Goal: Information Seeking & Learning: Learn about a topic

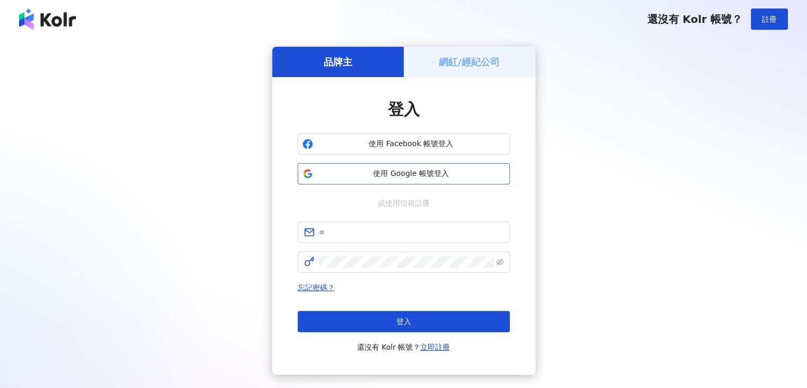
click at [395, 178] on span "使用 Google 帳號登入" at bounding box center [411, 173] width 188 height 11
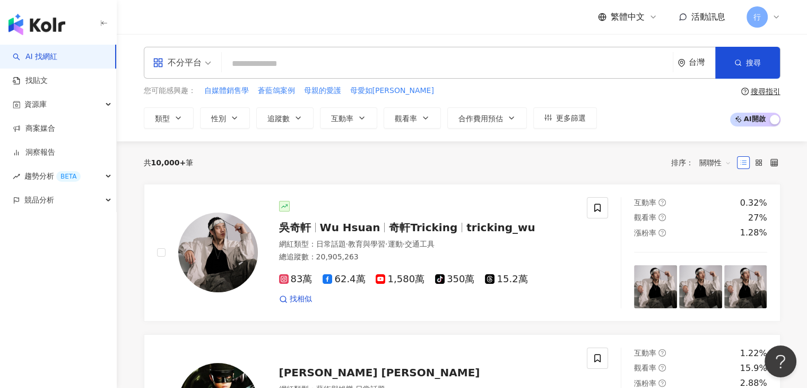
click at [335, 66] on input "search" at bounding box center [447, 64] width 443 height 20
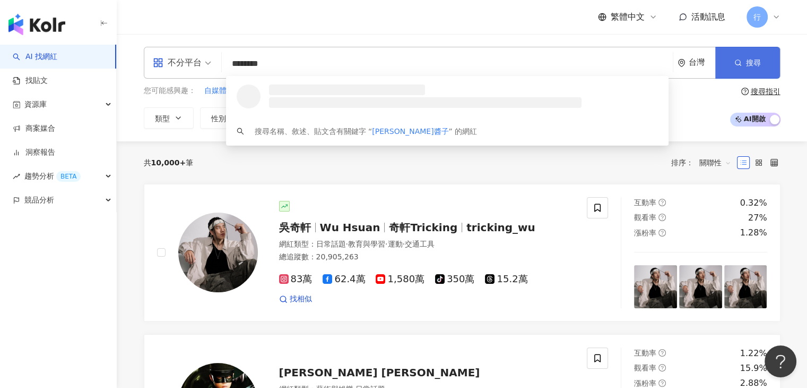
click at [751, 66] on span "搜尋" at bounding box center [753, 62] width 15 height 8
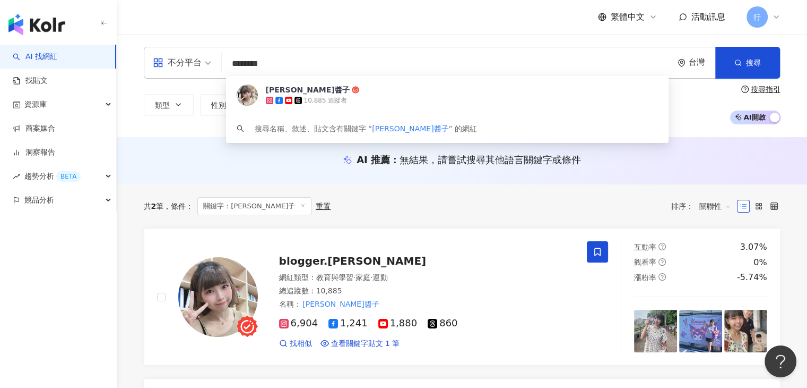
drag, startPoint x: 289, startPoint y: 71, endPoint x: 224, endPoint y: 61, distance: 65.5
click at [224, 61] on div "不分平台 ******** 台灣 搜尋 5912f6f4-8ae8-406d-a529-6150af9e6dd0 Kelly奈醬子 10,885 追蹤者 搜尋…" at bounding box center [462, 63] width 637 height 32
paste input "search"
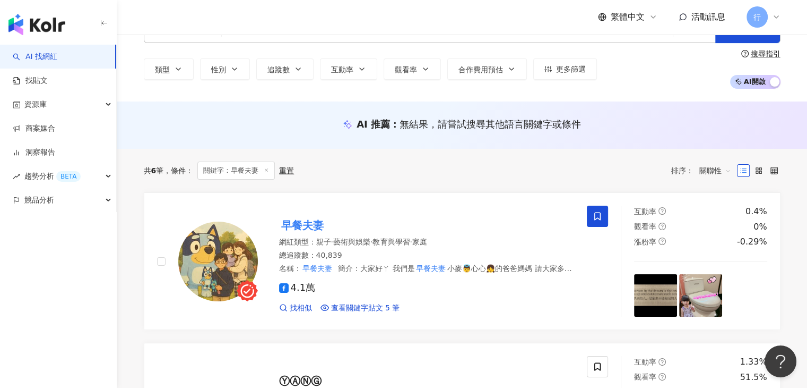
scroll to position [106, 0]
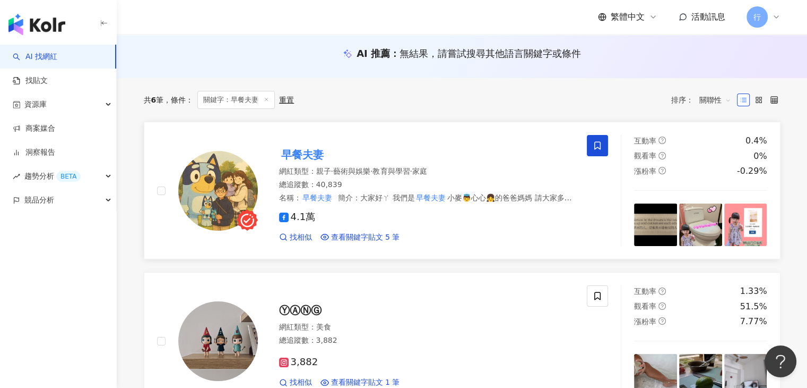
type input "****"
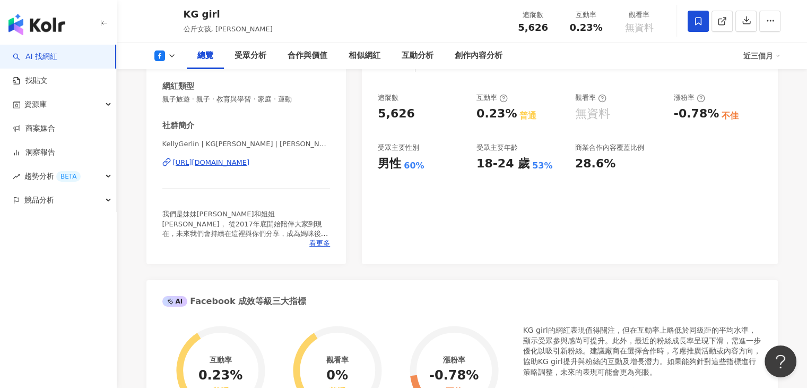
scroll to position [265, 0]
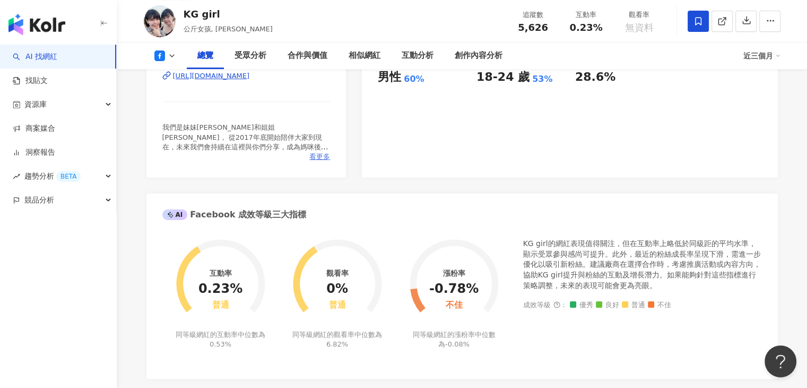
click at [321, 156] on span "看更多" at bounding box center [319, 157] width 21 height 10
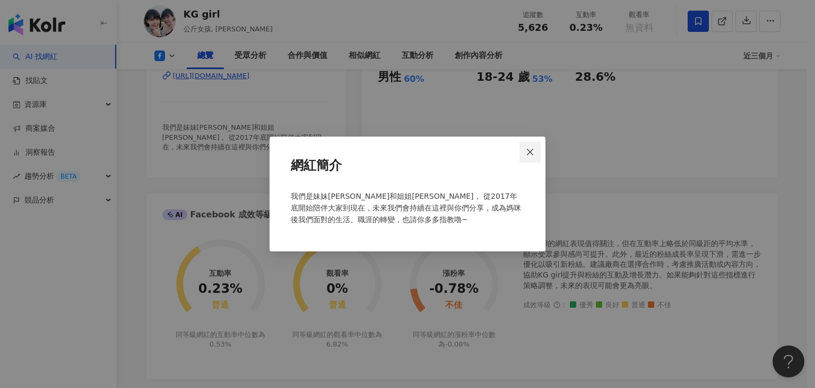
click at [532, 147] on button "Close" at bounding box center [530, 151] width 21 height 21
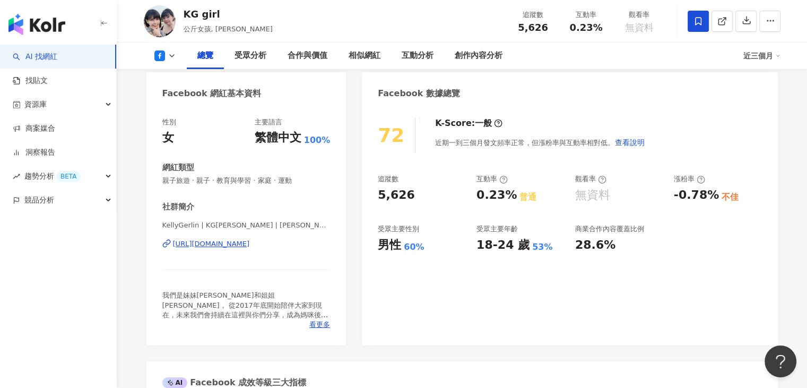
scroll to position [0, 0]
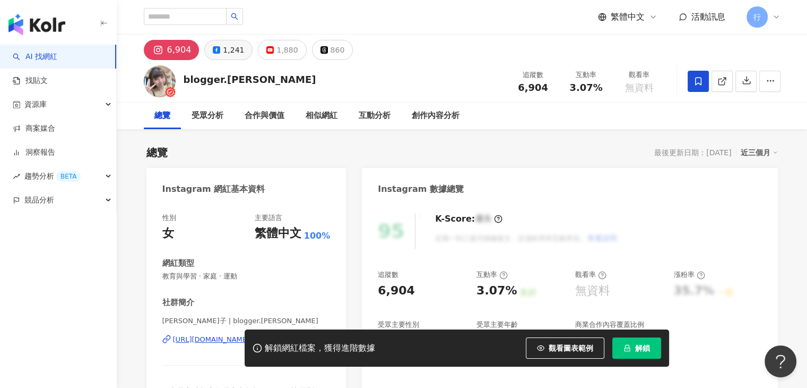
click at [208, 53] on button "1,241" at bounding box center [228, 50] width 48 height 20
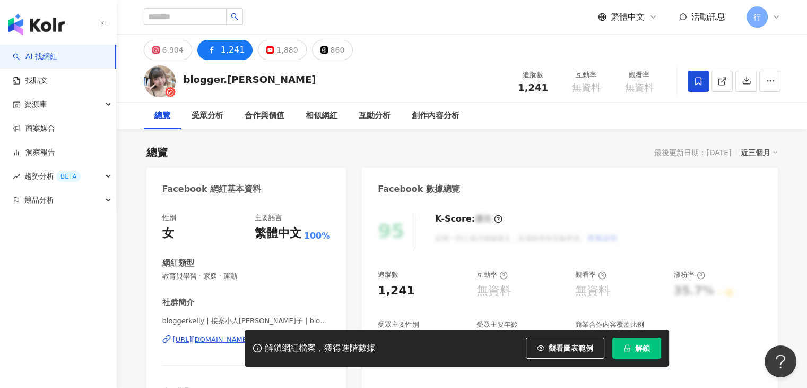
scroll to position [159, 0]
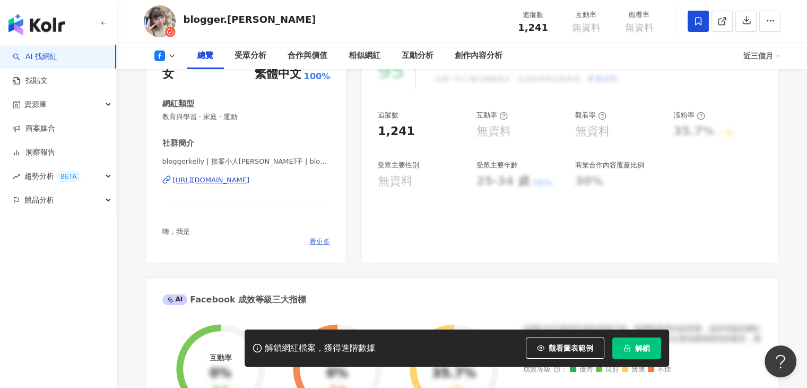
click at [319, 238] on span "看更多" at bounding box center [319, 242] width 21 height 10
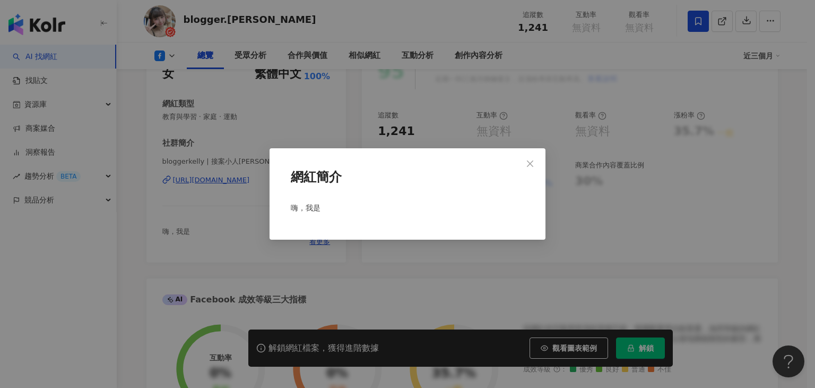
drag, startPoint x: 529, startPoint y: 224, endPoint x: 518, endPoint y: 207, distance: 20.8
click at [518, 207] on div "網紅簡介 嗨，我是" at bounding box center [408, 193] width 276 height 91
click at [522, 158] on button "Close" at bounding box center [530, 163] width 21 height 21
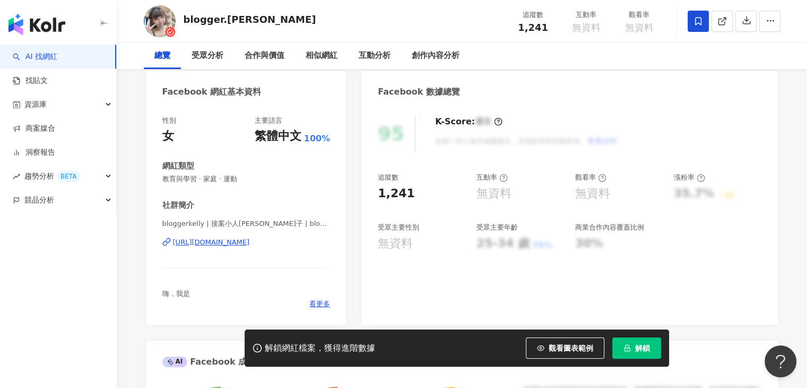
scroll to position [0, 0]
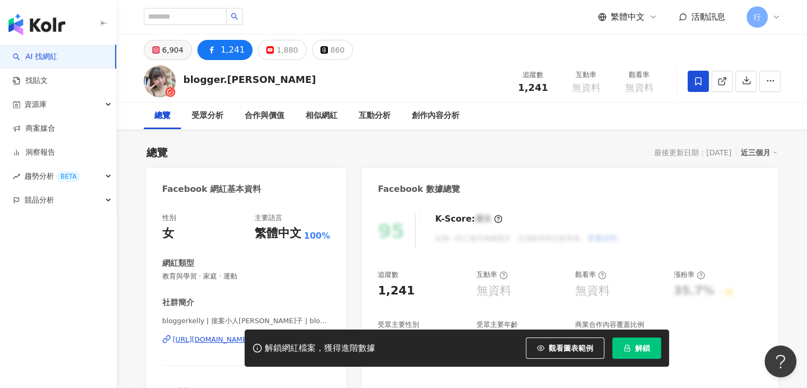
click at [170, 55] on div "6,904" at bounding box center [172, 49] width 21 height 15
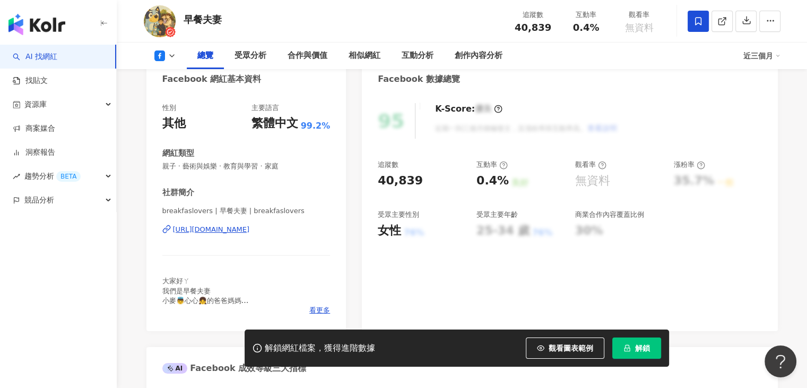
scroll to position [212, 0]
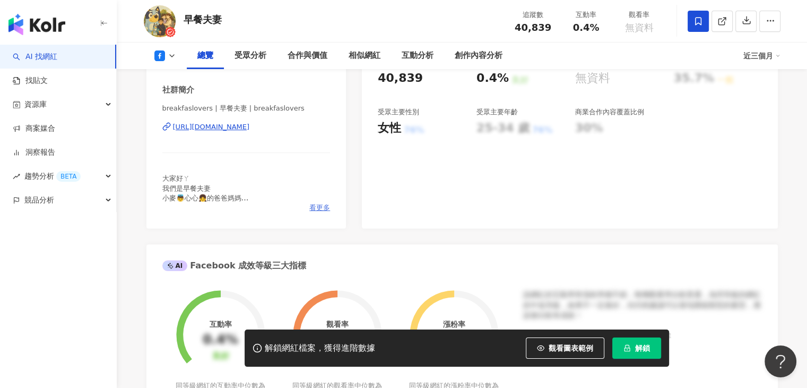
click at [323, 204] on span "看更多" at bounding box center [319, 208] width 21 height 10
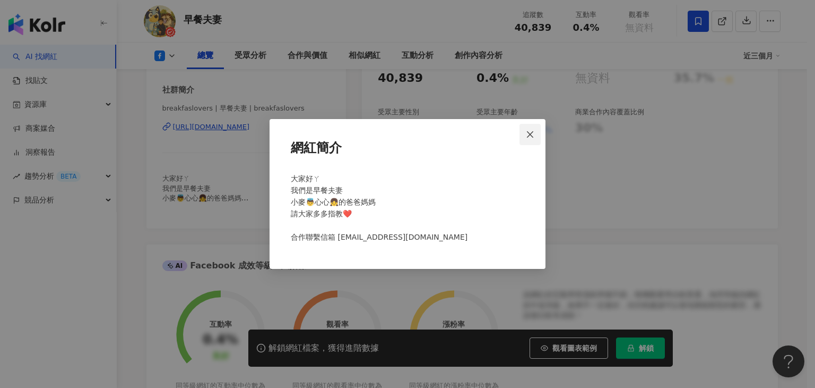
click at [538, 132] on span "Close" at bounding box center [530, 134] width 21 height 8
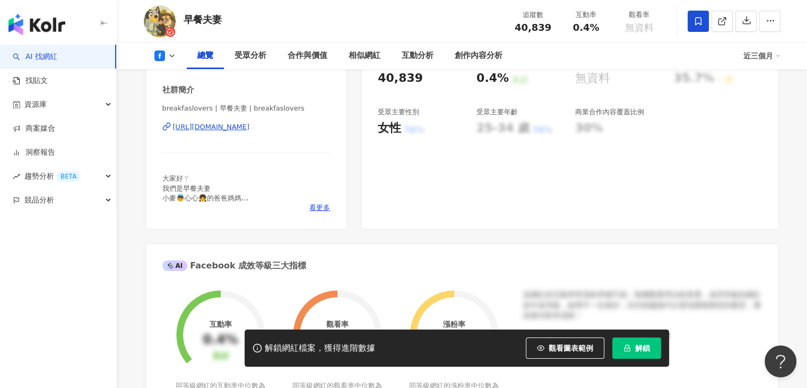
click at [432, 219] on div "95 K-Score : 優良 近期一到三個月積極發文，且漲粉率與互動率高。 查看說明 追蹤數 40,839 互動率 0.4% 良好 觀看率 無資料 漲粉率 …" at bounding box center [570, 109] width 416 height 238
click at [694, 25] on icon at bounding box center [699, 21] width 10 height 10
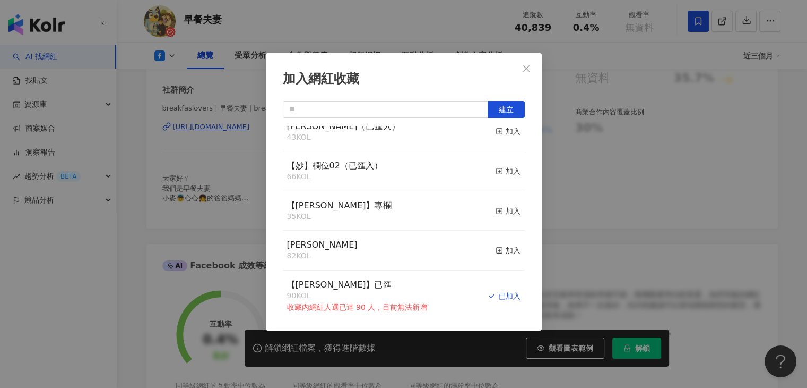
click at [630, 185] on div "加入網紅收藏 建立 Benson名單(已匯入) 23 KOL 加入 【秀娟】 21 KOL 加入 EMMA（已匯入） 87 KOL 加入 【RAY】已匯2 1…" at bounding box center [403, 194] width 807 height 388
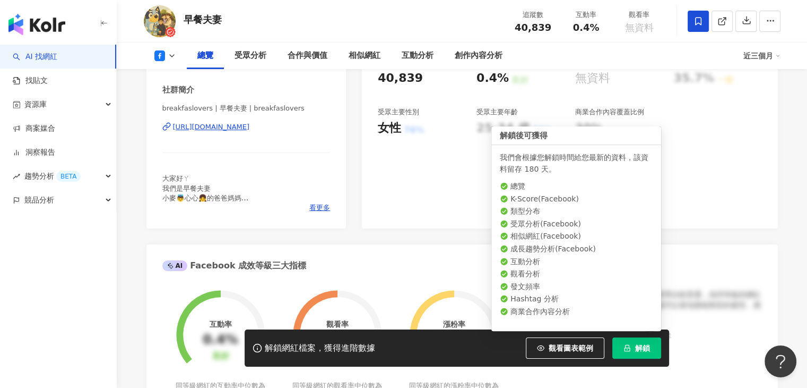
click at [641, 340] on button "解鎖" at bounding box center [637, 347] width 49 height 21
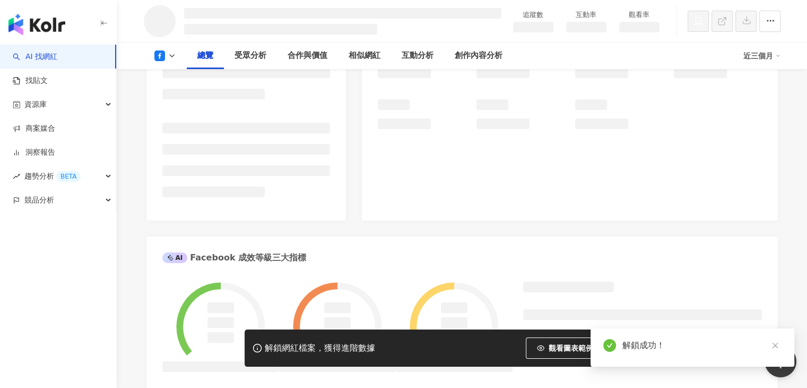
click at [170, 56] on icon at bounding box center [172, 55] width 8 height 8
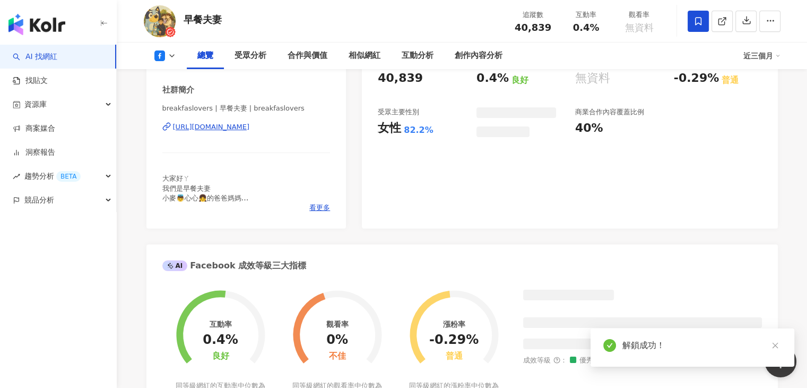
click at [170, 56] on polyline at bounding box center [172, 56] width 4 height 2
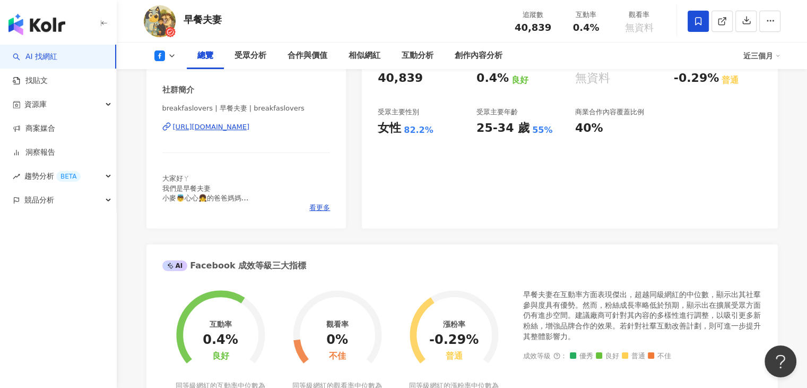
drag, startPoint x: 189, startPoint y: 131, endPoint x: 197, endPoint y: 132, distance: 8.6
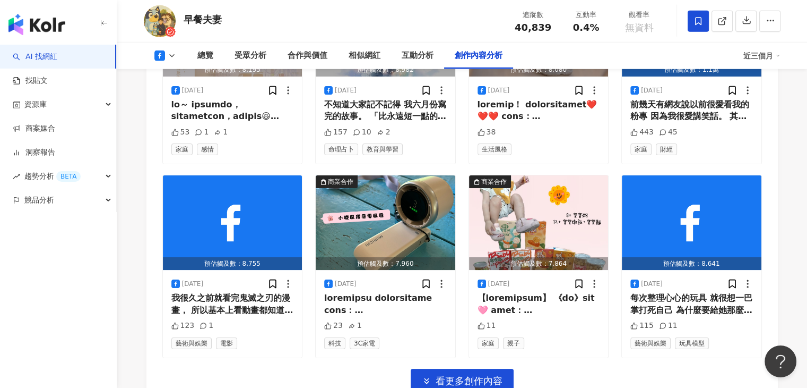
scroll to position [3326, 0]
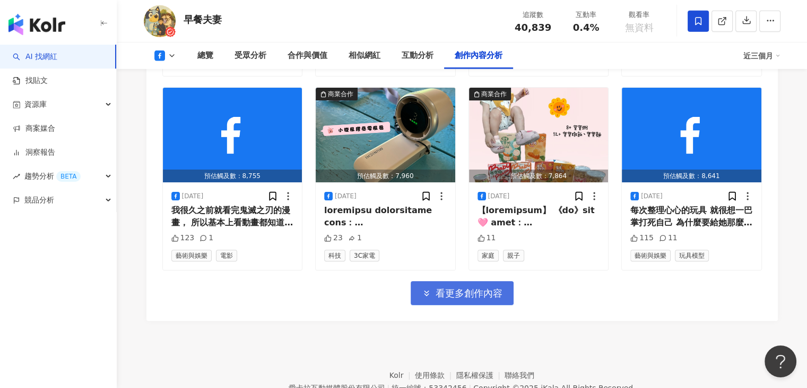
click at [491, 287] on span "看更多創作內容" at bounding box center [469, 293] width 67 height 12
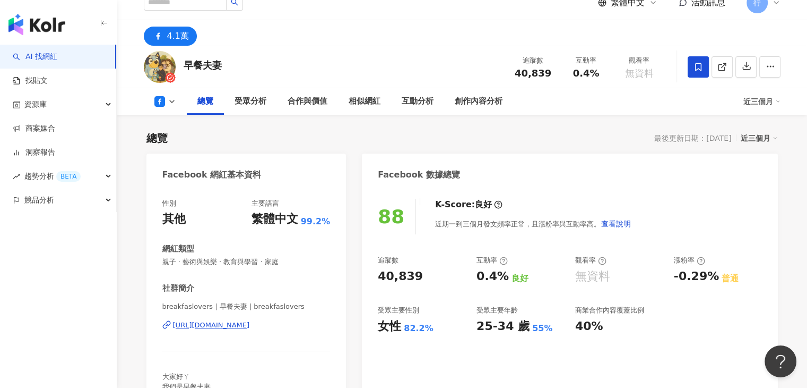
scroll to position [0, 0]
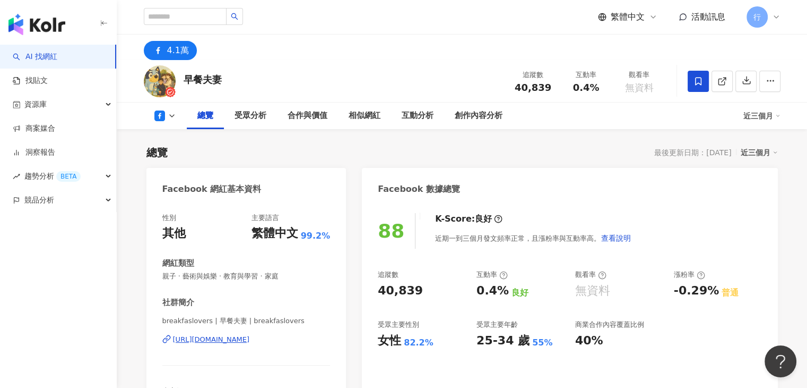
click at [174, 124] on div "總覽 受眾分析 合作與價值 相似網紅 互動分析 創作內容分析 近三個月" at bounding box center [462, 115] width 637 height 27
click at [173, 112] on icon at bounding box center [172, 115] width 8 height 8
click at [353, 158] on div "總覽 最後更新日期：2025/9/18 近三個月" at bounding box center [463, 152] width 632 height 15
click at [165, 112] on button at bounding box center [165, 115] width 43 height 11
click at [304, 85] on div "早餐夫妻 追蹤數 40,839 互動率 0.4% 觀看率 無資料" at bounding box center [462, 81] width 679 height 42
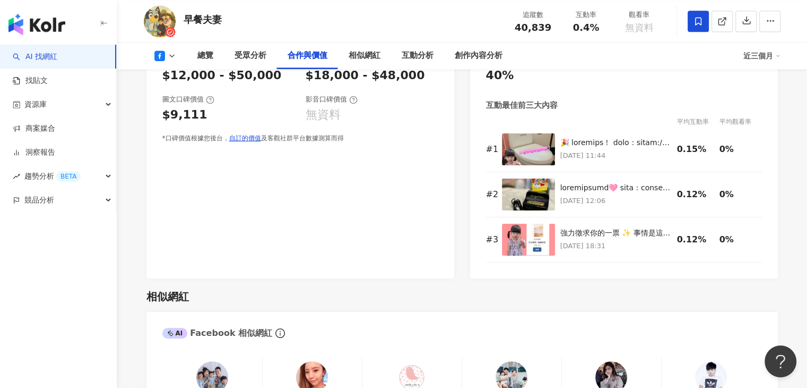
scroll to position [1327, 0]
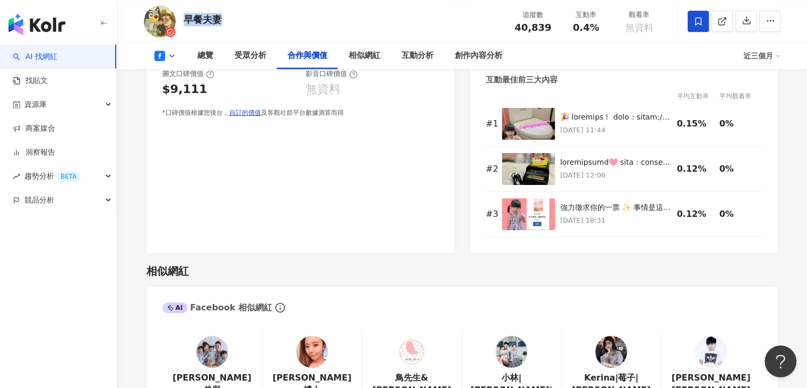
drag, startPoint x: 255, startPoint y: 26, endPoint x: 187, endPoint y: 21, distance: 67.6
click at [187, 21] on div "早餐夫妻 追蹤數 40,839 互動率 0.4% 觀看率 無資料" at bounding box center [462, 21] width 679 height 42
copy div "早餐夫妻"
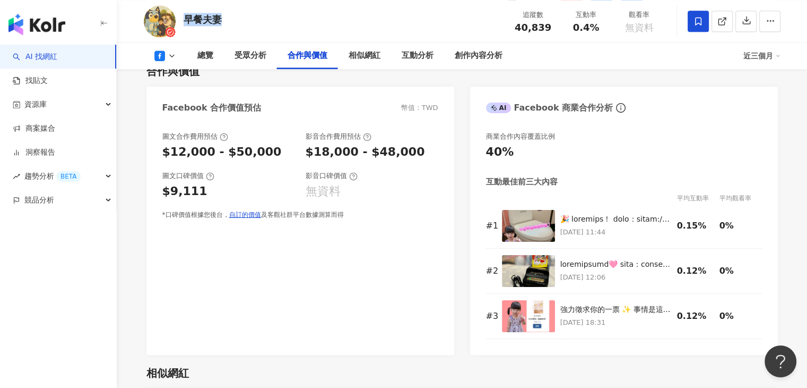
scroll to position [1221, 0]
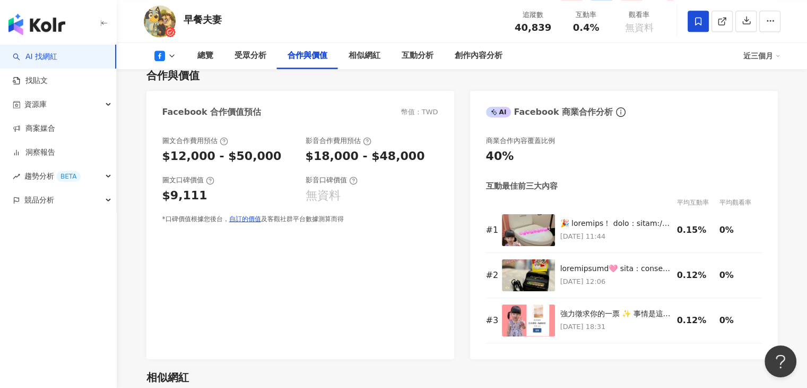
click at [382, 223] on div "*口碑價值根據您後台， 自訂的價值 及客觀社群平台數據測算而得" at bounding box center [300, 218] width 276 height 9
click at [589, 381] on div "相似網紅" at bounding box center [463, 376] width 632 height 15
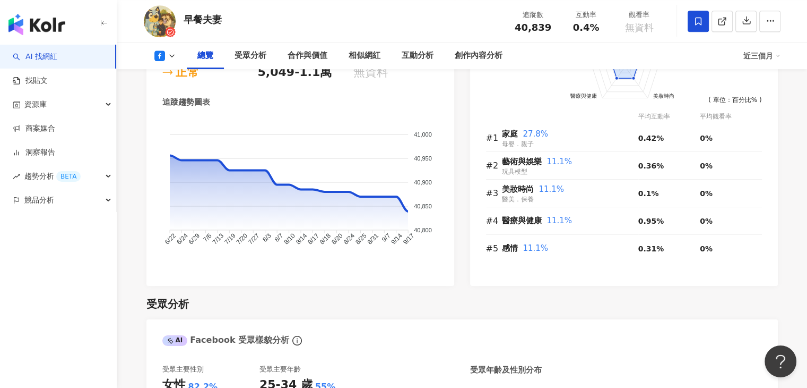
scroll to position [425, 0]
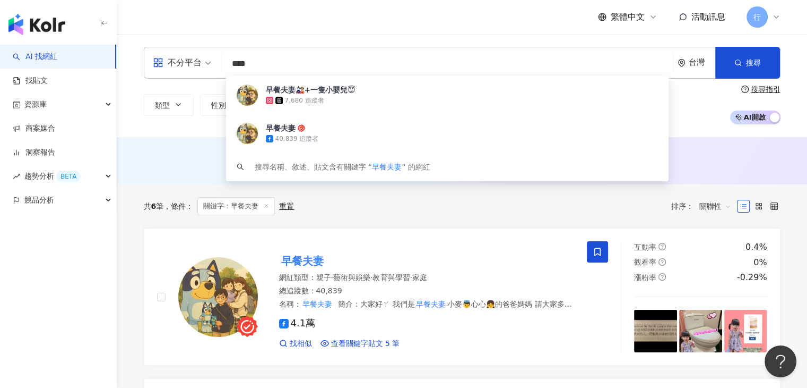
drag, startPoint x: 287, startPoint y: 69, endPoint x: 222, endPoint y: 66, distance: 64.3
click at [222, 66] on div "不分平台 **** 台灣 搜尋 10549f16-2cca-4fba-abd2-09c69612a28a 早餐夫妻🎎+一隻小嬰兒😇 7,680 追蹤者 早餐夫…" at bounding box center [462, 63] width 637 height 32
paste input "search"
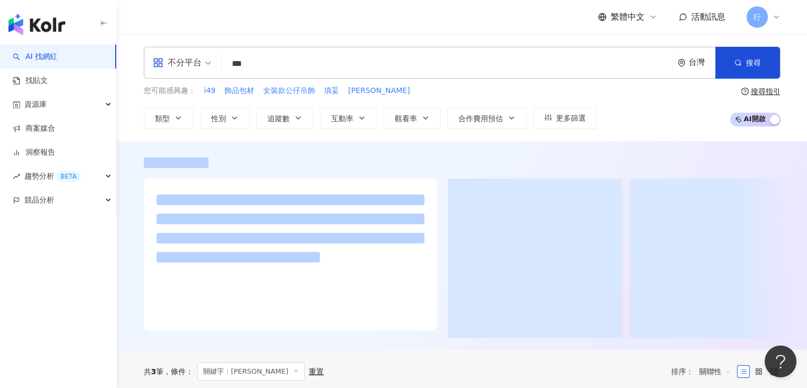
type input "***"
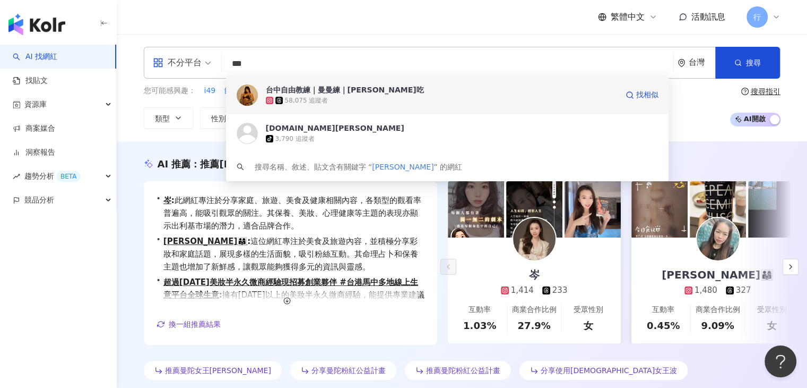
click at [310, 88] on div "台中自由教練｜曼曼練｜[PERSON_NAME]吃" at bounding box center [345, 89] width 158 height 11
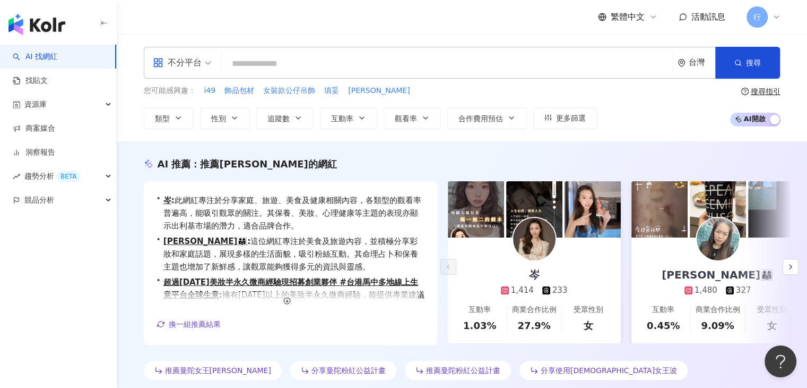
click at [240, 61] on input "search" at bounding box center [447, 64] width 443 height 20
paste input "*******"
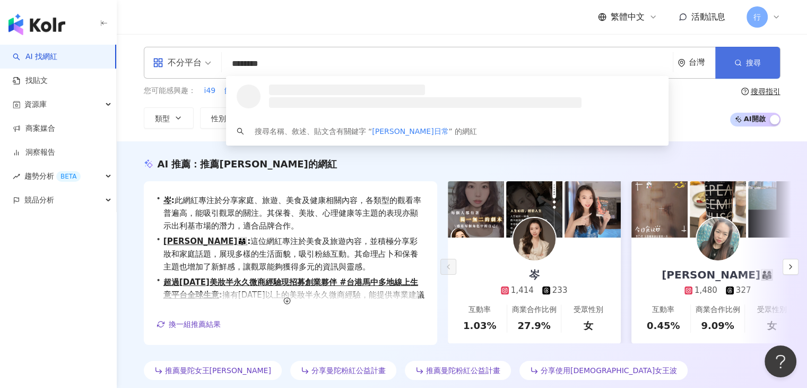
type input "*******"
click at [733, 56] on button "搜尋" at bounding box center [748, 63] width 65 height 32
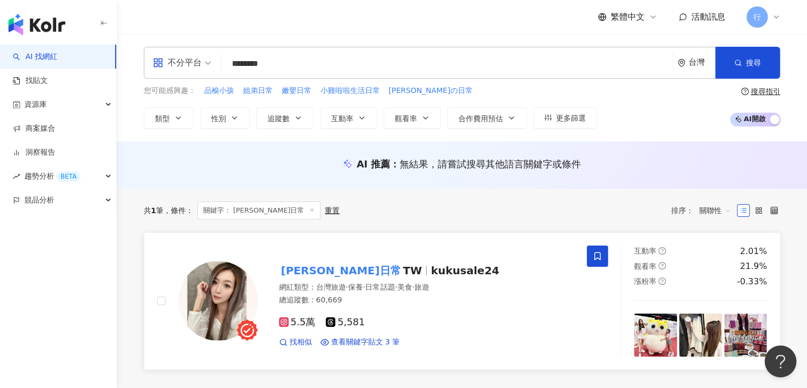
click at [352, 268] on mark "[PERSON_NAME]日常" at bounding box center [341, 270] width 124 height 17
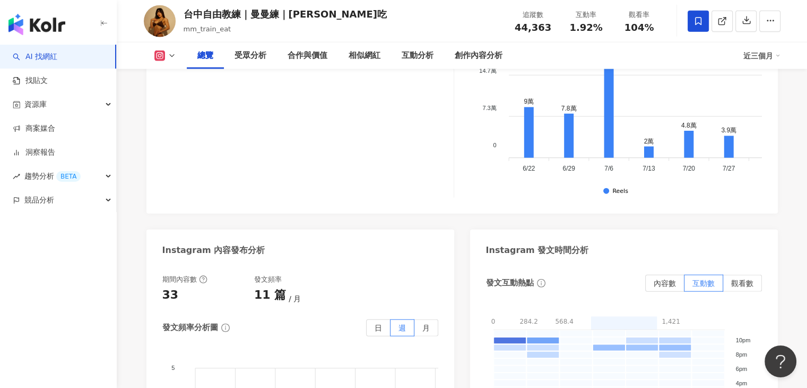
scroll to position [291, 0]
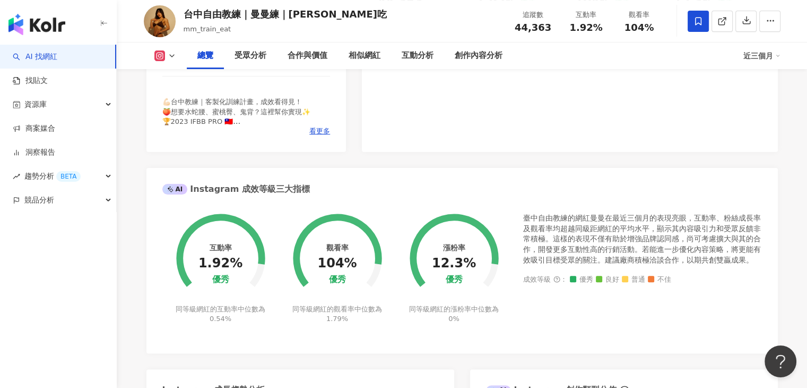
click at [165, 56] on button at bounding box center [165, 55] width 43 height 11
click at [172, 98] on button "Threads" at bounding box center [182, 99] width 64 height 15
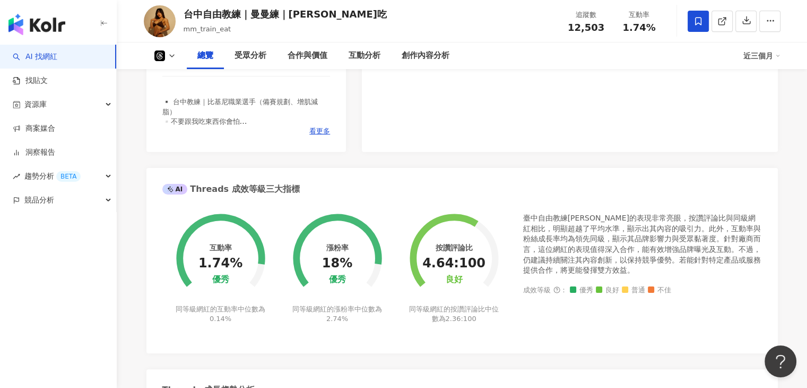
drag, startPoint x: 139, startPoint y: 233, endPoint x: 139, endPoint y: 121, distance: 112.0
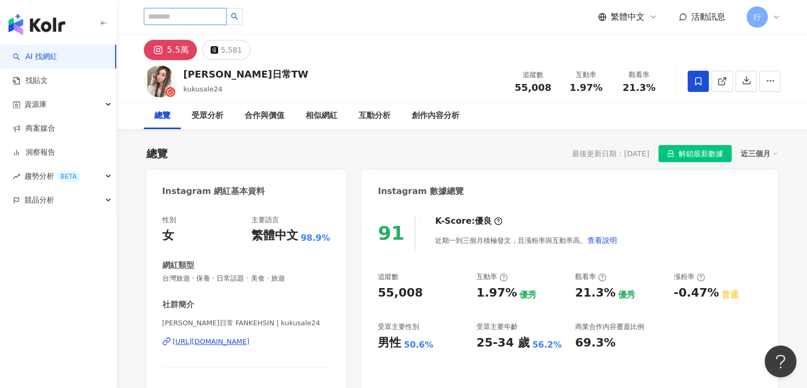
click at [221, 12] on input "search" at bounding box center [185, 16] width 83 height 17
paste input "******"
type input "******"
click at [239, 18] on icon "loading" at bounding box center [235, 17] width 10 height 10
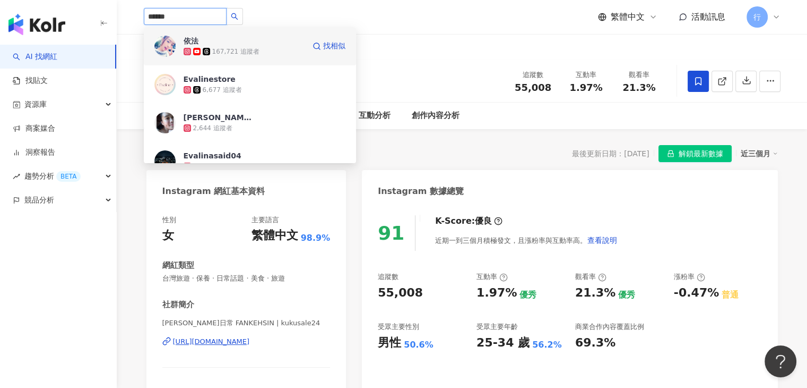
click at [260, 44] on div "依法 167,721 追蹤者" at bounding box center [244, 46] width 121 height 21
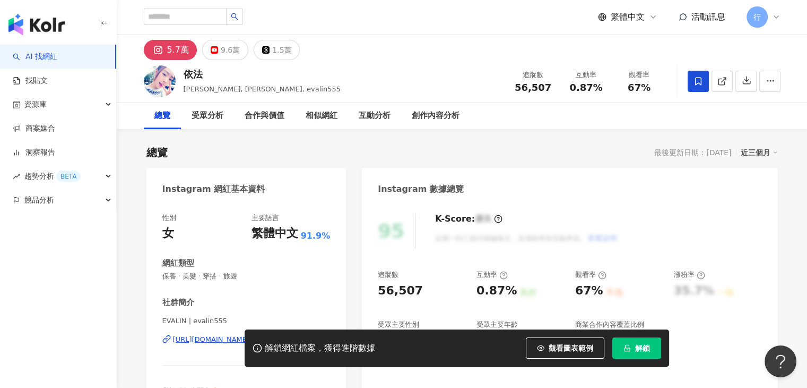
click at [187, 75] on div "依法" at bounding box center [262, 73] width 157 height 13
click at [414, 50] on div "5.7萬 9.6萬 1.5萬" at bounding box center [462, 47] width 679 height 25
